Goal: Navigation & Orientation: Find specific page/section

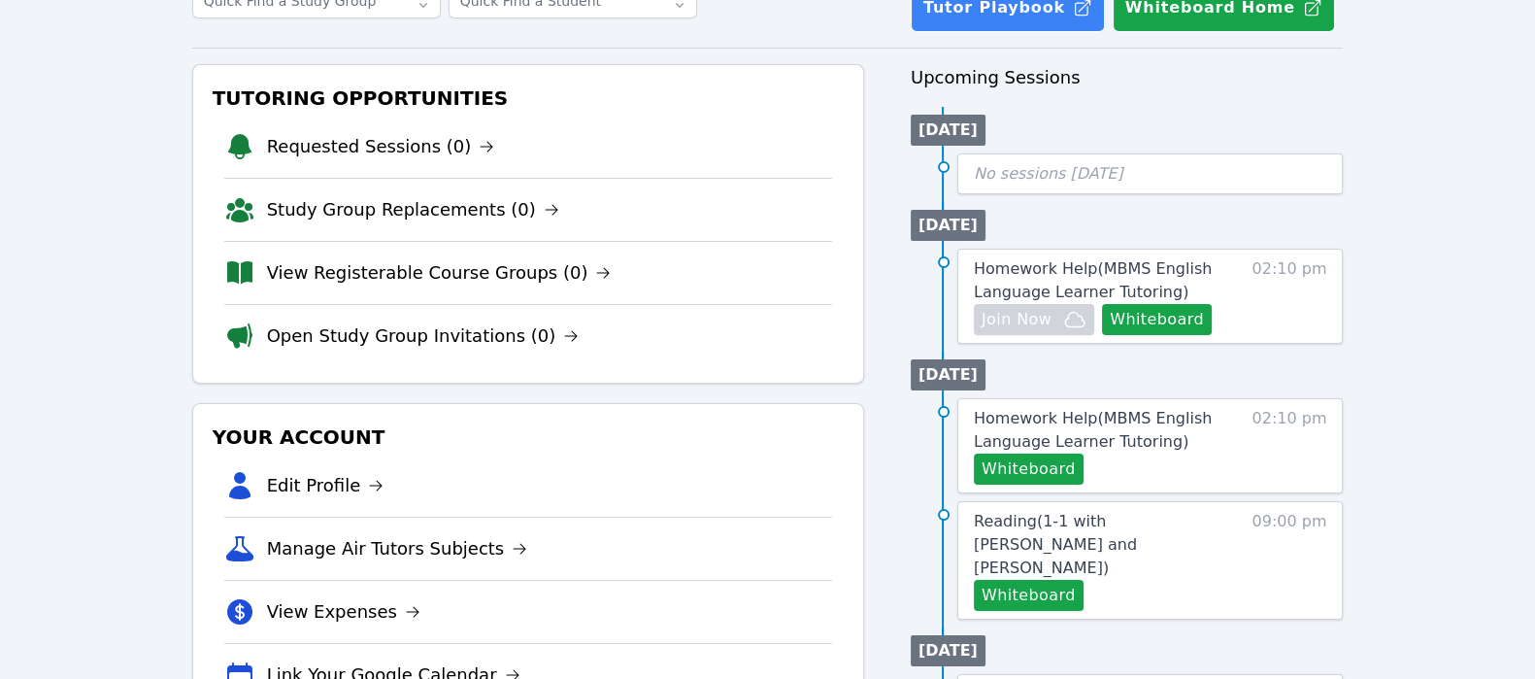
scroll to position [176, 0]
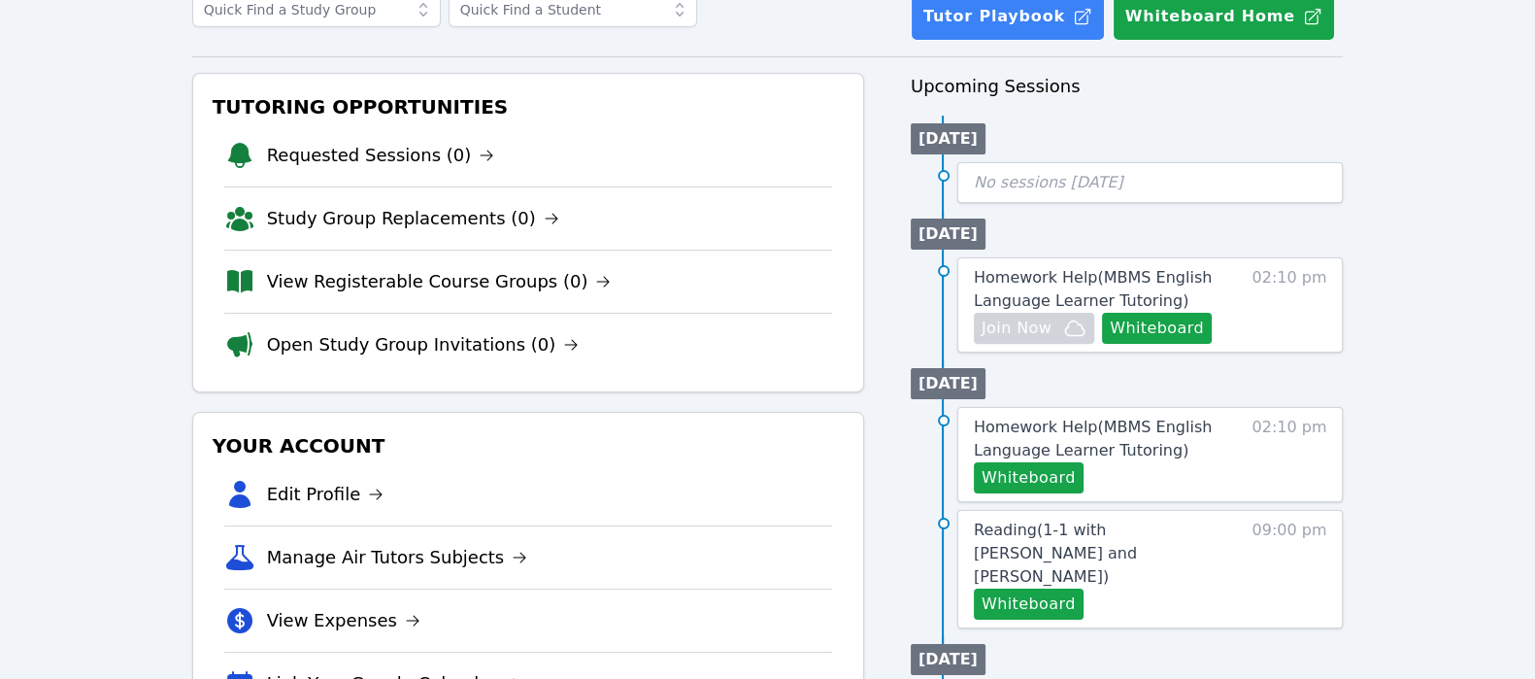
scroll to position [142, 0]
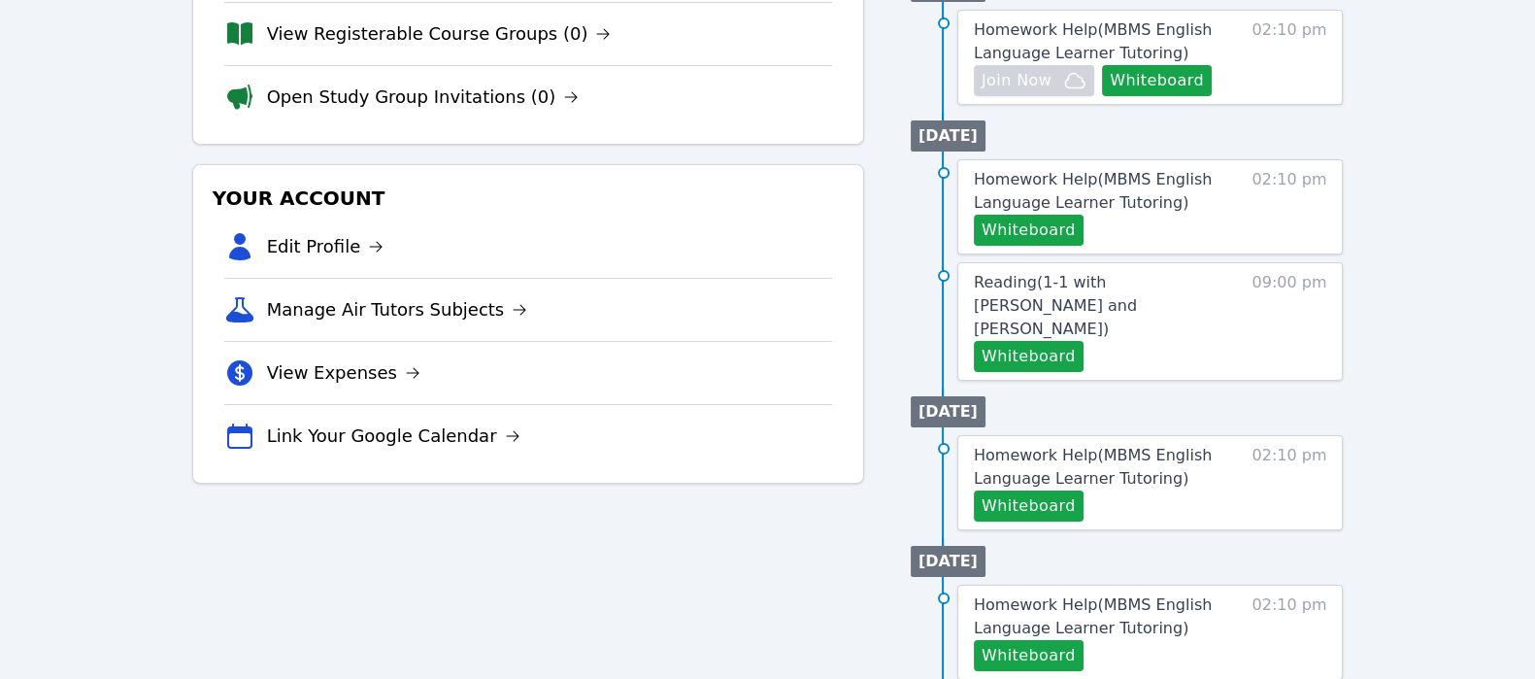
scroll to position [407, 0]
